Goal: Transaction & Acquisition: Purchase product/service

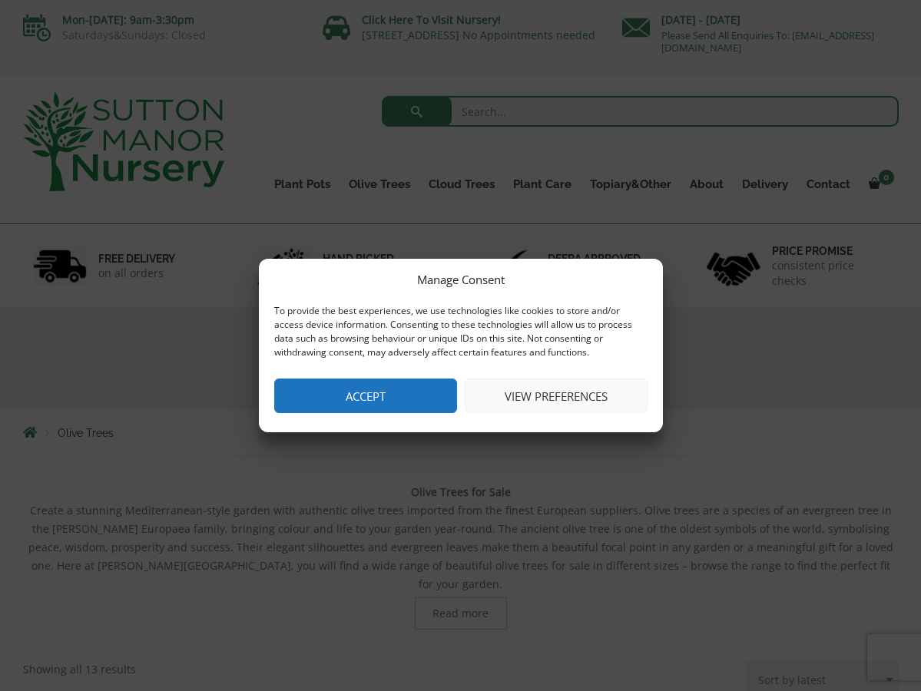
click at [546, 389] on button "View preferences" at bounding box center [556, 396] width 183 height 35
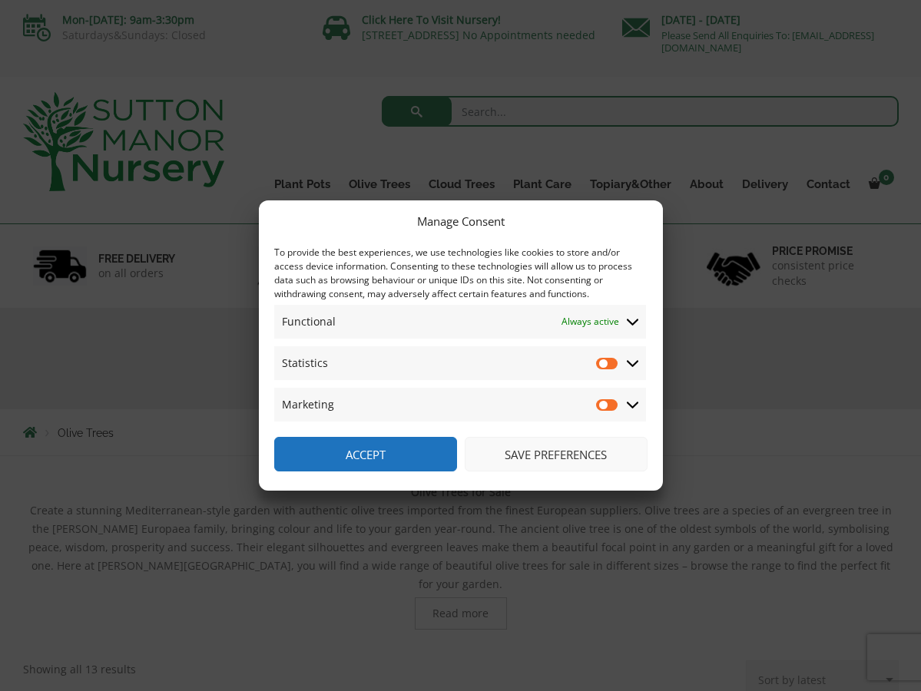
click at [525, 456] on button "Save preferences" at bounding box center [556, 454] width 183 height 35
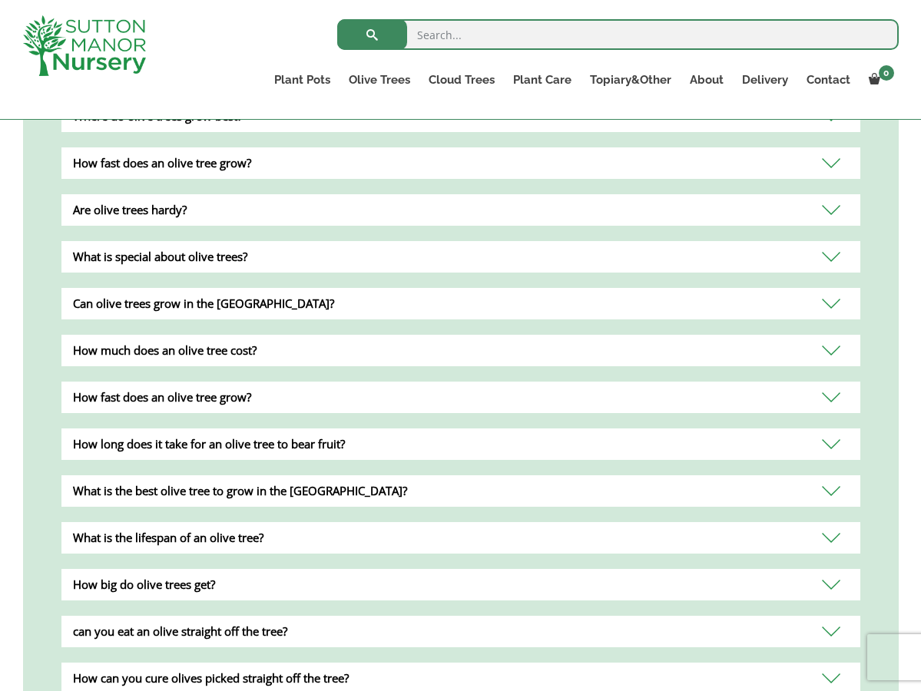
scroll to position [827, 0]
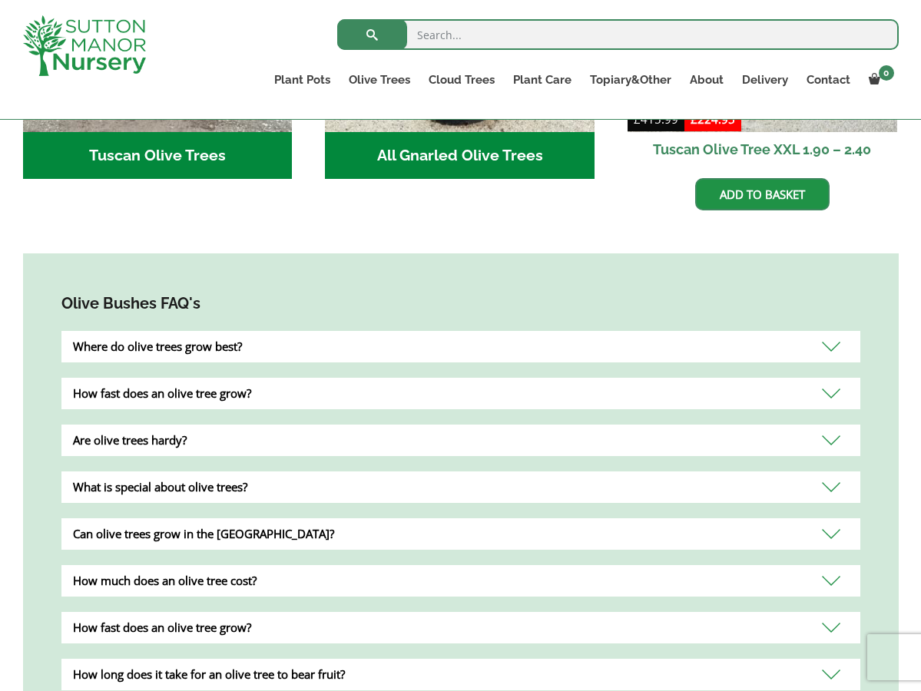
click at [834, 331] on div "Where do olive trees grow best?" at bounding box center [460, 346] width 799 height 31
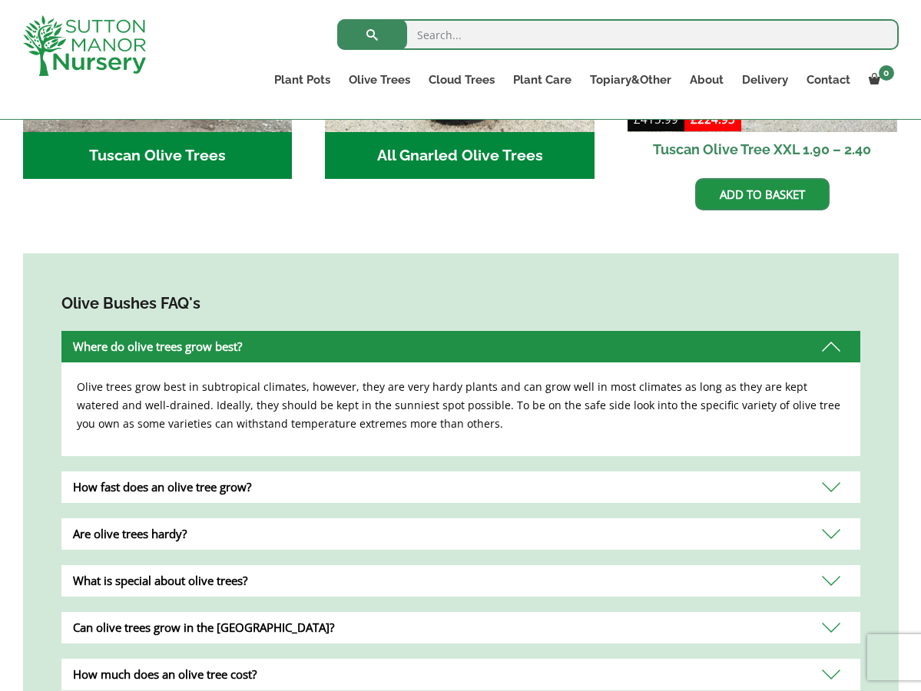
click at [824, 472] on div "How fast does an olive tree grow?" at bounding box center [460, 487] width 799 height 31
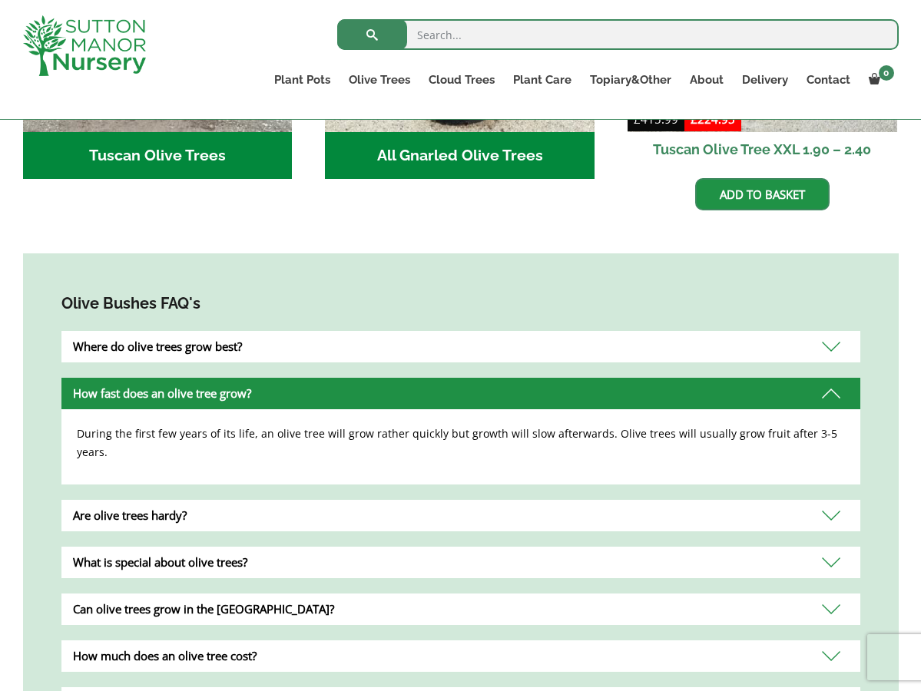
click at [830, 500] on div "Are olive trees hardy?" at bounding box center [460, 515] width 799 height 31
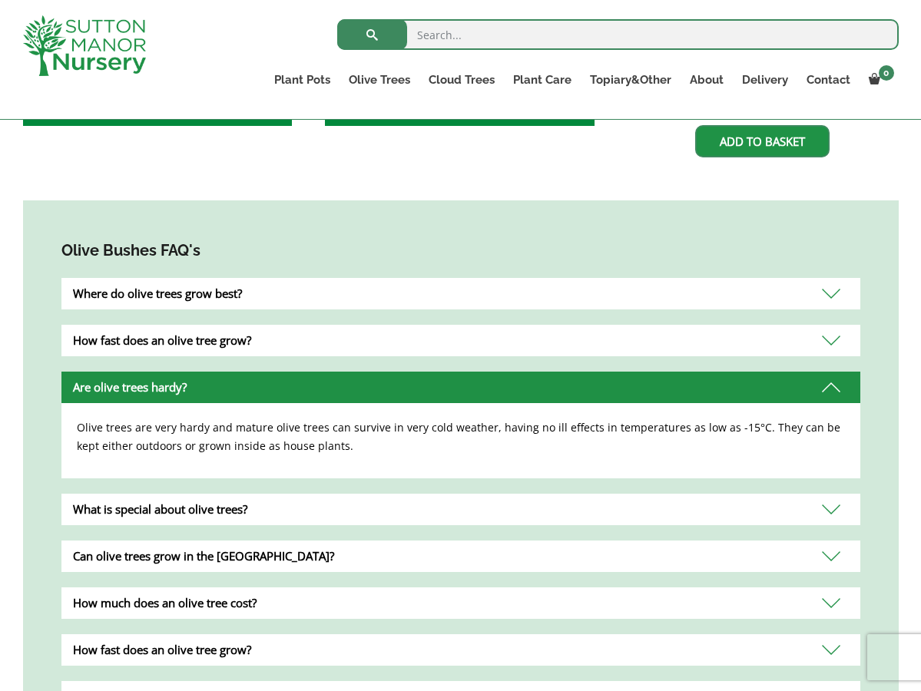
scroll to position [886, 0]
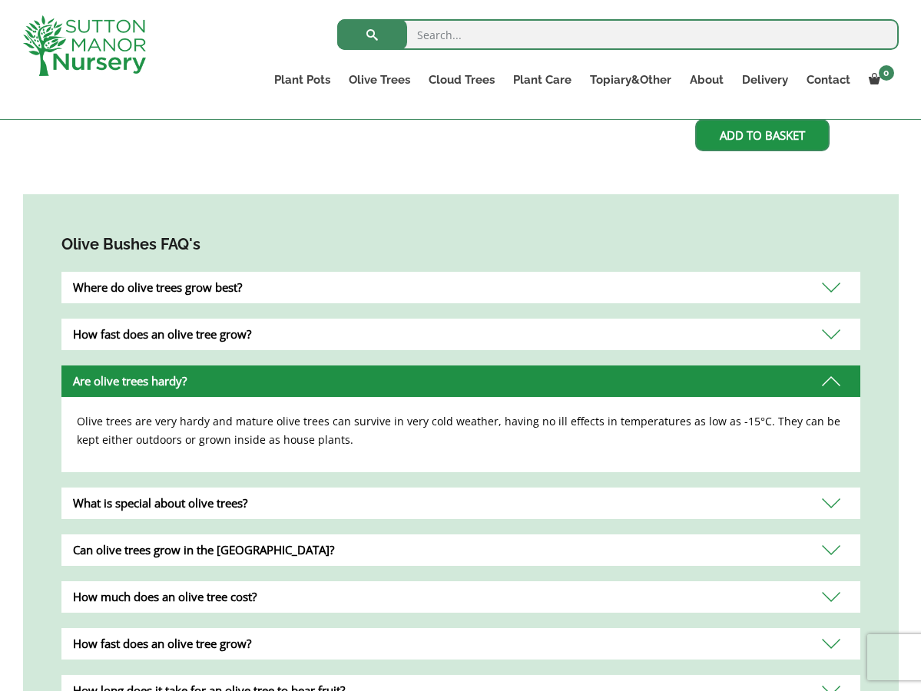
click at [830, 488] on div "What is special about olive trees?" at bounding box center [460, 503] width 799 height 31
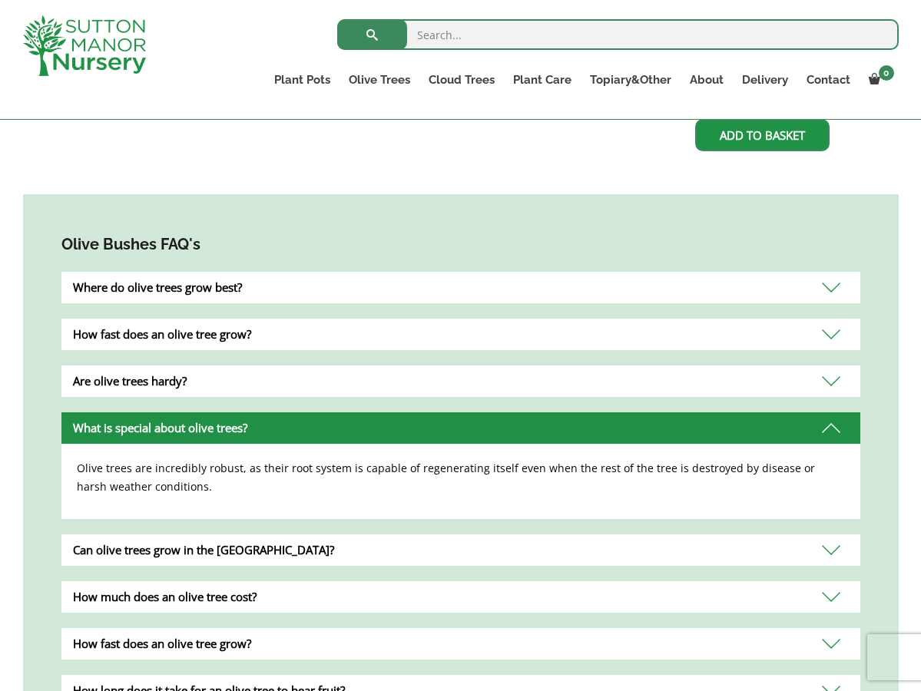
click at [829, 535] on div "Can olive trees grow in the UK?" at bounding box center [460, 550] width 799 height 31
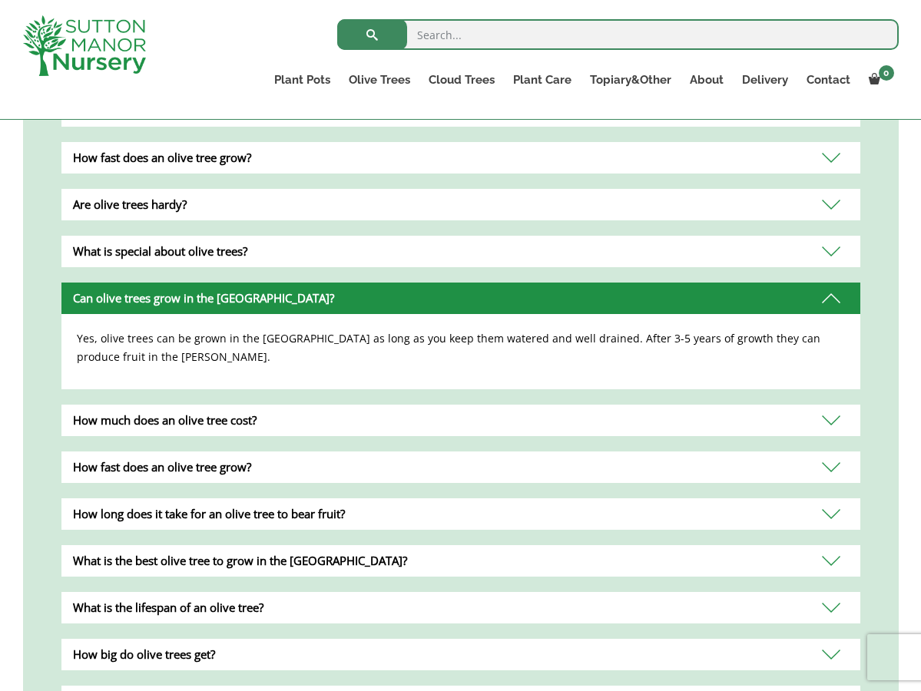
scroll to position [1065, 0]
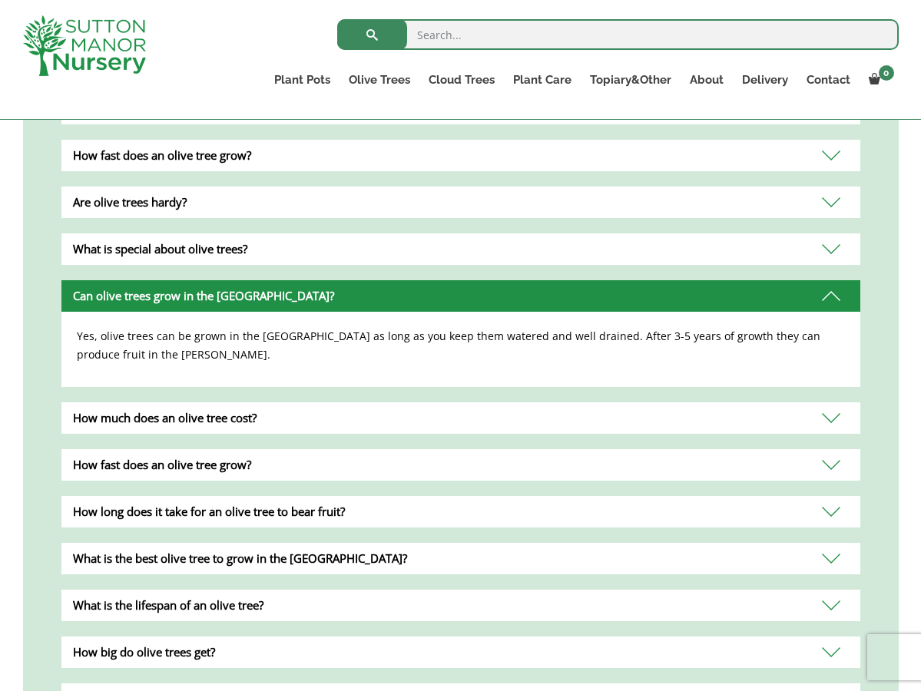
click at [830, 402] on div "How much does an olive tree cost?" at bounding box center [460, 417] width 799 height 31
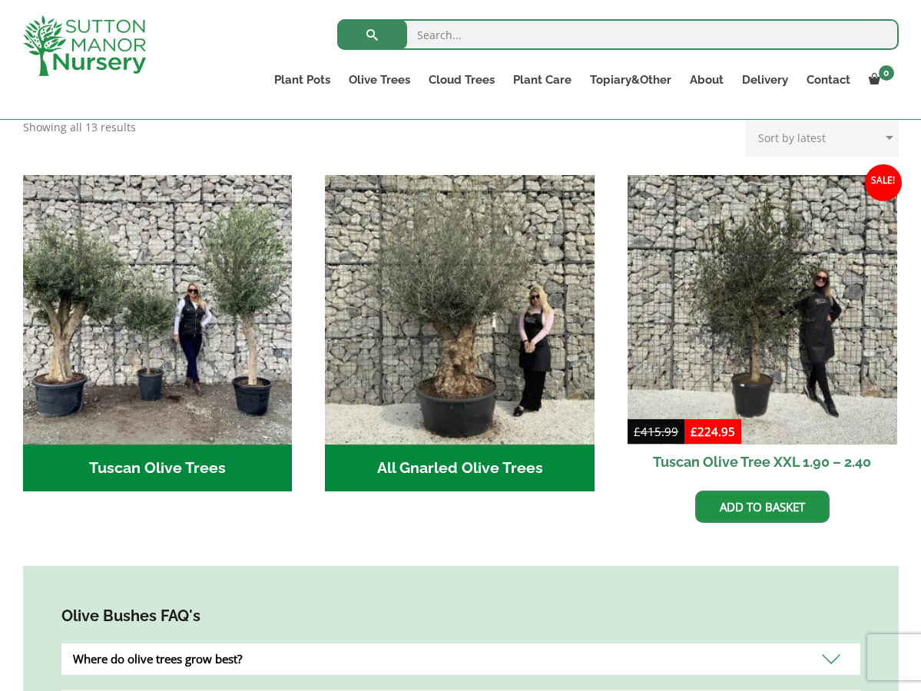
scroll to position [517, 0]
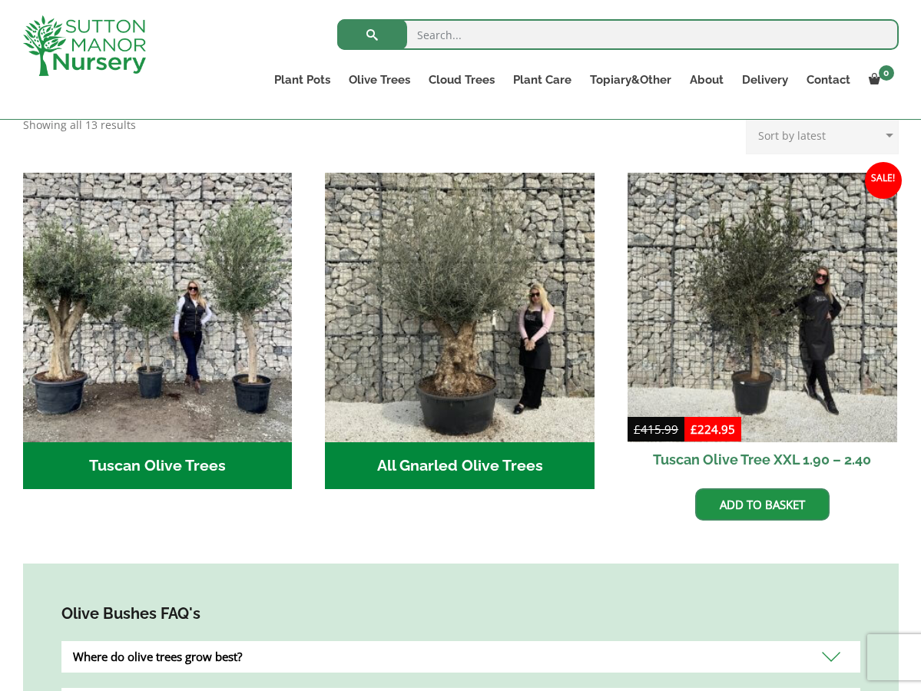
click at [171, 442] on h2 "Tuscan Olive Trees (2)" at bounding box center [158, 466] width 270 height 48
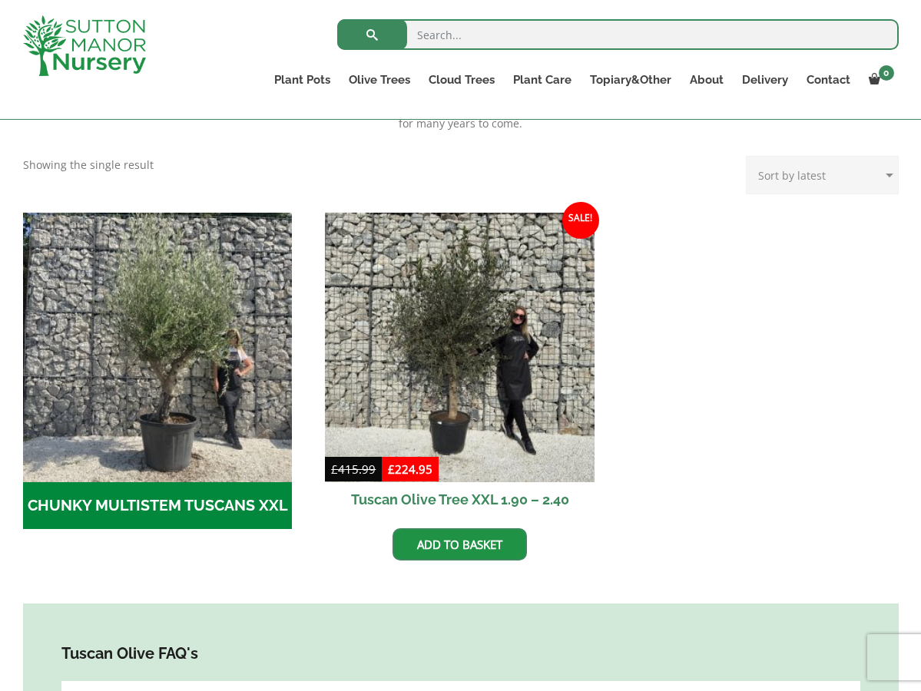
scroll to position [380, 0]
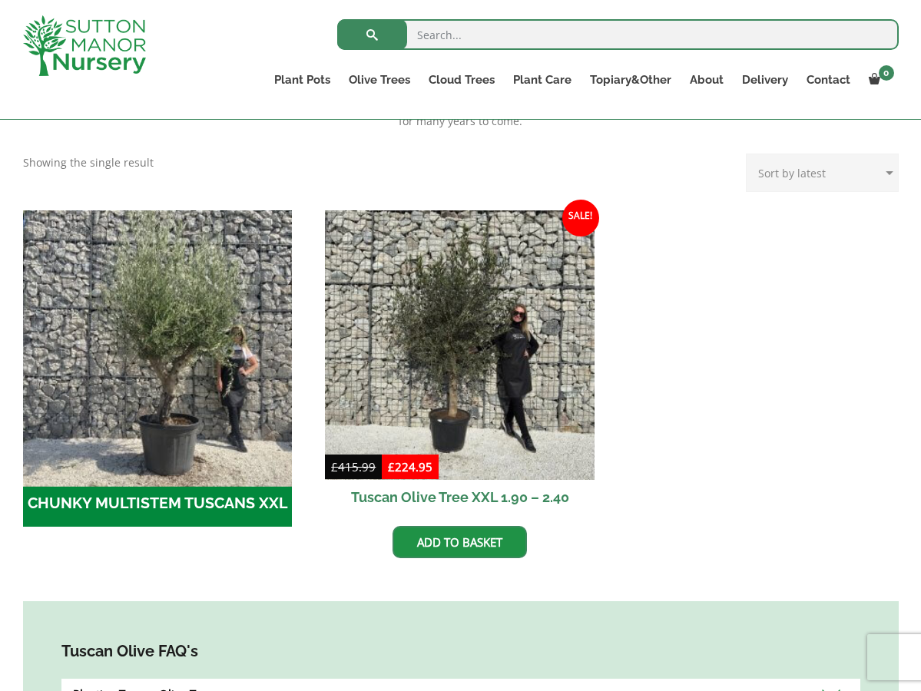
click at [168, 470] on img "Visit product category CHUNKY MULTISTEM TUSCANS XXL" at bounding box center [157, 345] width 283 height 283
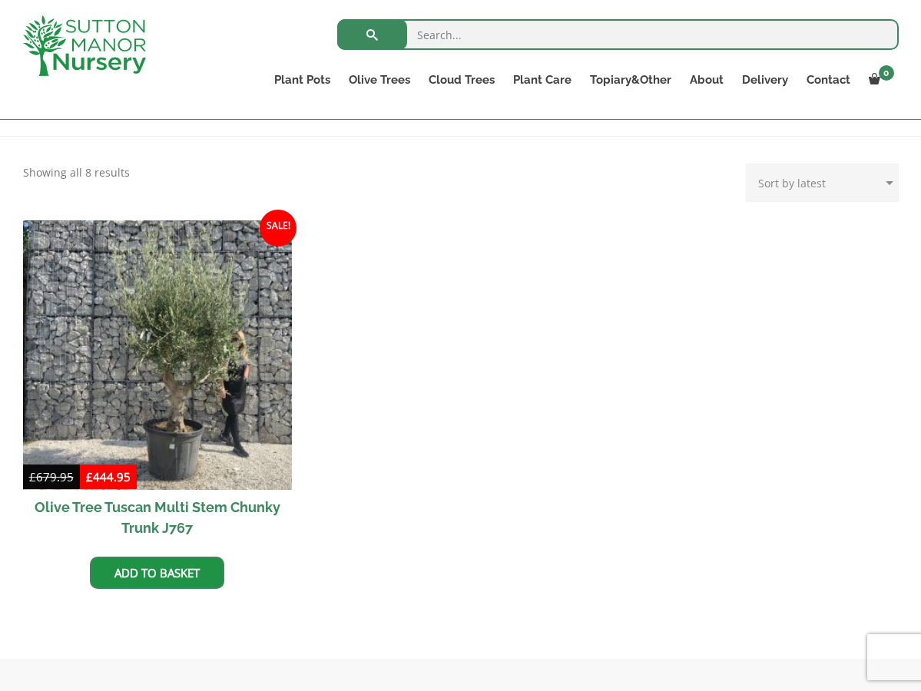
scroll to position [293, 0]
